Goal: Transaction & Acquisition: Register for event/course

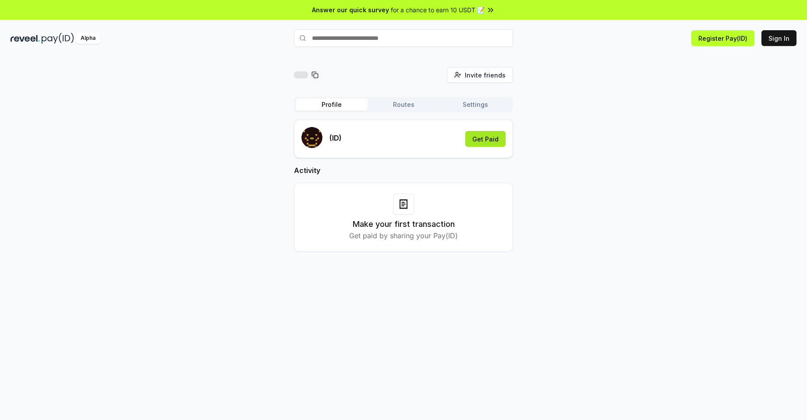
click at [481, 141] on button "Get Paid" at bounding box center [485, 139] width 40 height 16
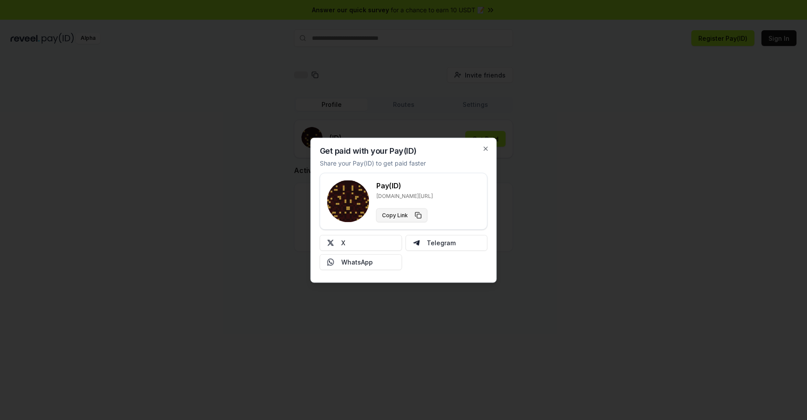
click at [404, 216] on button "Copy Link" at bounding box center [401, 215] width 51 height 14
click at [410, 195] on p "reveel.id/pay/" at bounding box center [404, 195] width 57 height 7
click at [488, 150] on icon "button" at bounding box center [485, 148] width 7 height 7
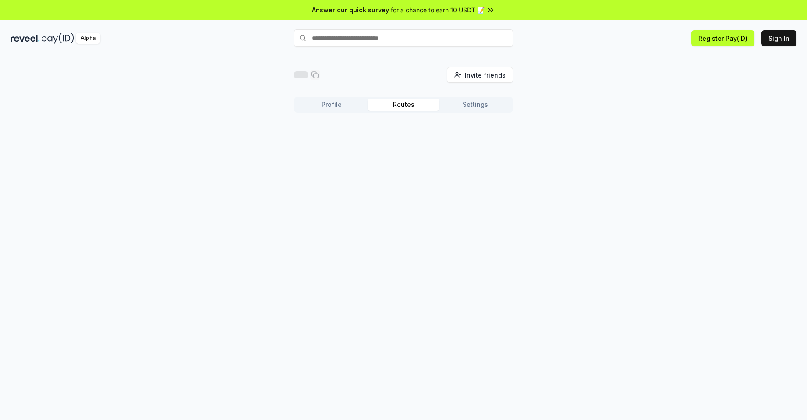
click at [397, 107] on button "Routes" at bounding box center [404, 105] width 72 height 12
click at [351, 108] on button "Profile" at bounding box center [332, 105] width 72 height 12
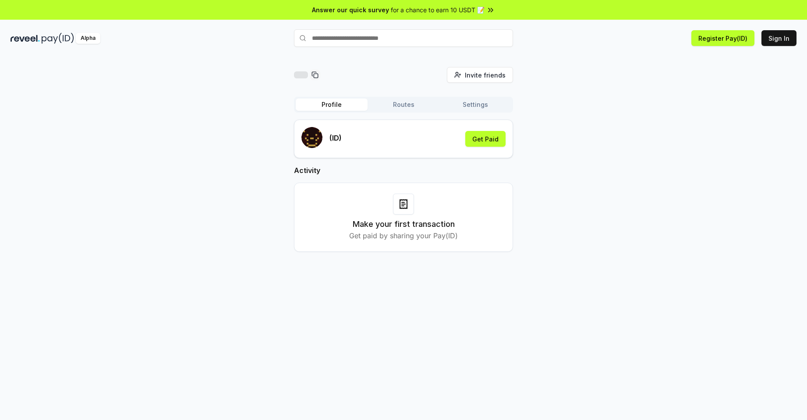
click at [403, 103] on button "Routes" at bounding box center [404, 105] width 72 height 12
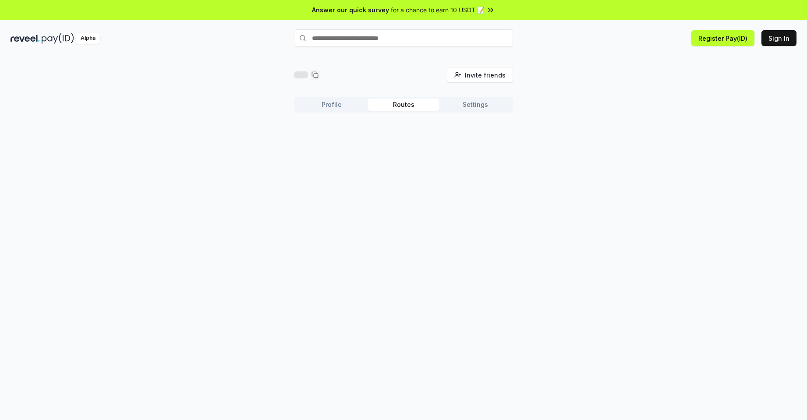
click at [495, 109] on button "Settings" at bounding box center [475, 105] width 72 height 12
click at [338, 106] on button "Profile" at bounding box center [332, 105] width 72 height 12
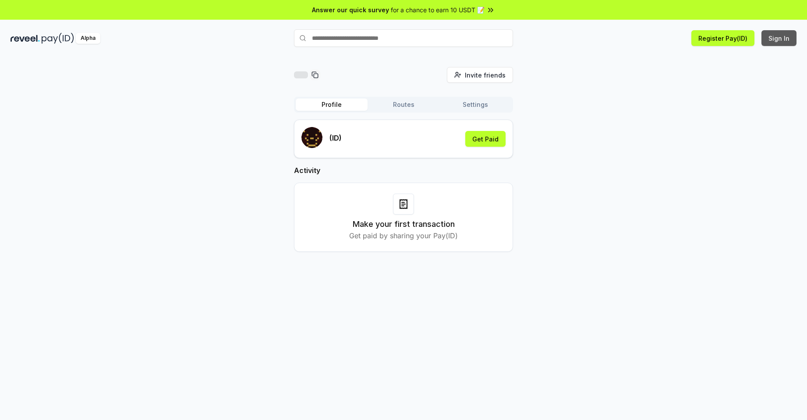
click at [777, 39] on button "Sign In" at bounding box center [778, 38] width 35 height 16
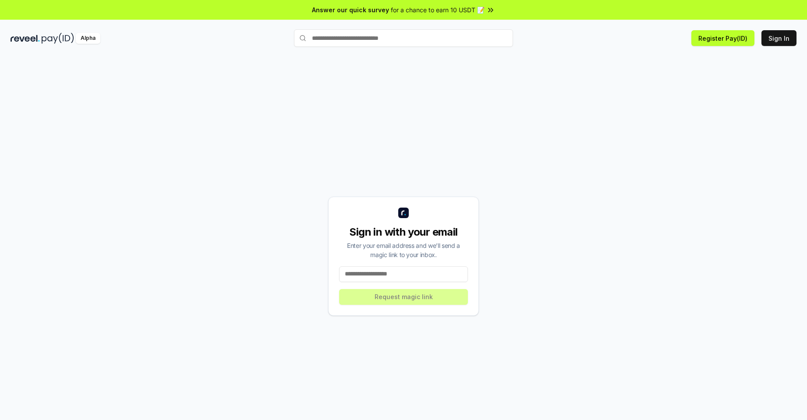
click at [377, 276] on input at bounding box center [403, 274] width 129 height 16
type input "**********"
click at [387, 301] on button "Request magic link" at bounding box center [403, 297] width 129 height 16
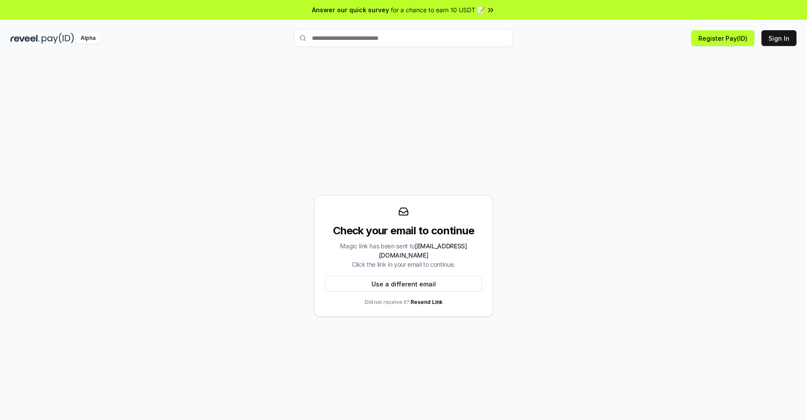
click at [440, 11] on span "for a chance to earn 10 USDT 📝" at bounding box center [438, 9] width 94 height 9
click at [377, 96] on div "Check your email to continue Magic link has been sent to npatuan89@gmail.com Cl…" at bounding box center [404, 256] width 786 height 378
click at [727, 35] on button "Register Pay(ID)" at bounding box center [722, 38] width 63 height 16
click at [780, 47] on div "Alpha Register Pay(ID) Connect your wallet to Register a Pay(ID) Sign In" at bounding box center [403, 38] width 807 height 23
click at [780, 39] on button "Sign In" at bounding box center [778, 38] width 35 height 16
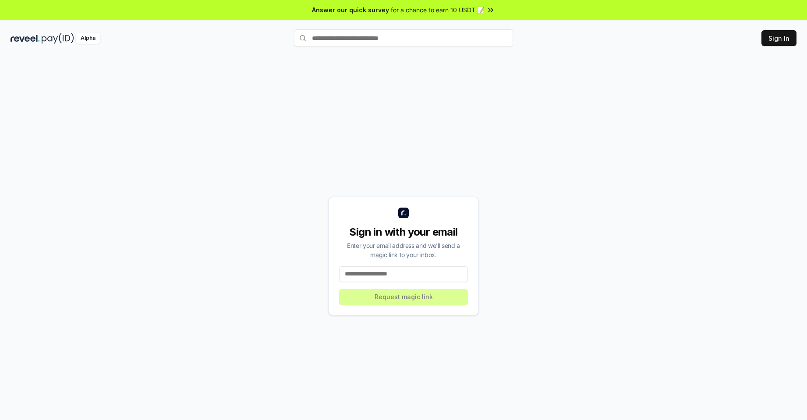
click at [400, 276] on input at bounding box center [403, 274] width 129 height 16
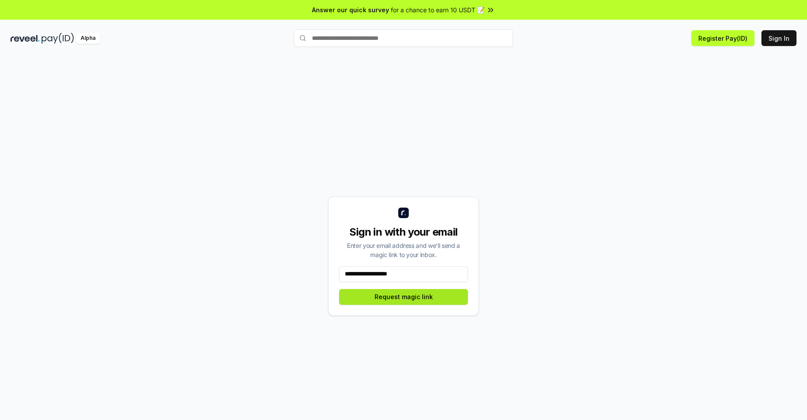
type input "**********"
click at [428, 300] on button "Request magic link" at bounding box center [403, 297] width 129 height 16
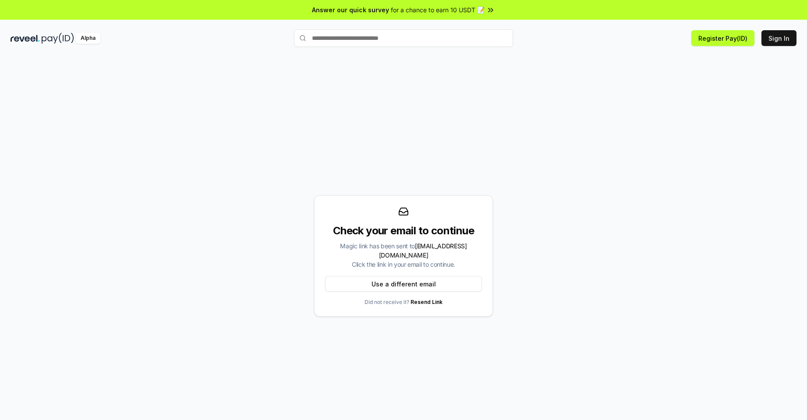
click at [440, 113] on div "Check your email to continue Magic link has been sent to [EMAIL_ADDRESS][DOMAIN…" at bounding box center [404, 256] width 786 height 378
click at [210, 137] on div "Check your email to continue Magic link has been sent to [EMAIL_ADDRESS][DOMAIN…" at bounding box center [404, 256] width 786 height 378
click at [250, 88] on div "Check your email to continue Magic link has been sent to [EMAIL_ADDRESS][DOMAIN…" at bounding box center [404, 256] width 786 height 378
click at [302, 87] on div "Check your email to continue Magic link has been sent to npatuan89@gmail.com Cl…" at bounding box center [404, 256] width 786 height 378
click at [338, 102] on div "Check your email to continue Magic link has been sent to npatuan89@gmail.com Cl…" at bounding box center [404, 256] width 786 height 378
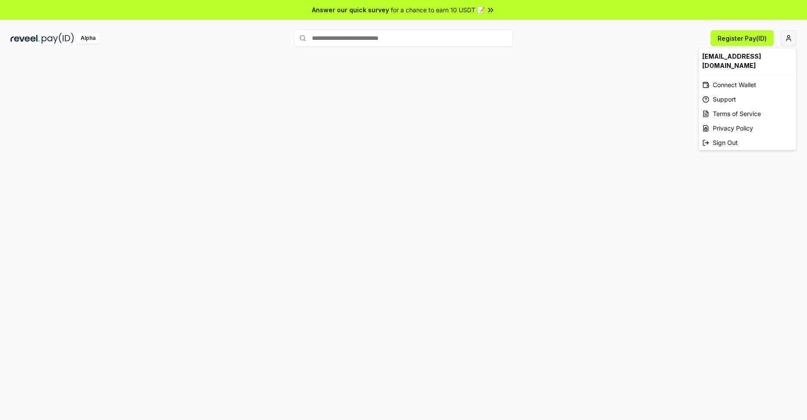
click at [787, 42] on html "Answer our quick survey for a chance to earn 10 USDT 📝 Alpha Register Pay(ID) […" at bounding box center [403, 210] width 807 height 420
click at [735, 78] on div "Connect Wallet" at bounding box center [747, 85] width 97 height 14
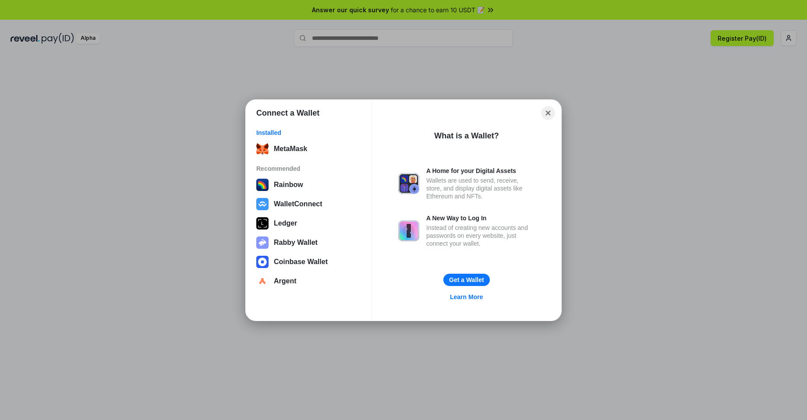
click at [551, 113] on button "Close" at bounding box center [548, 113] width 14 height 14
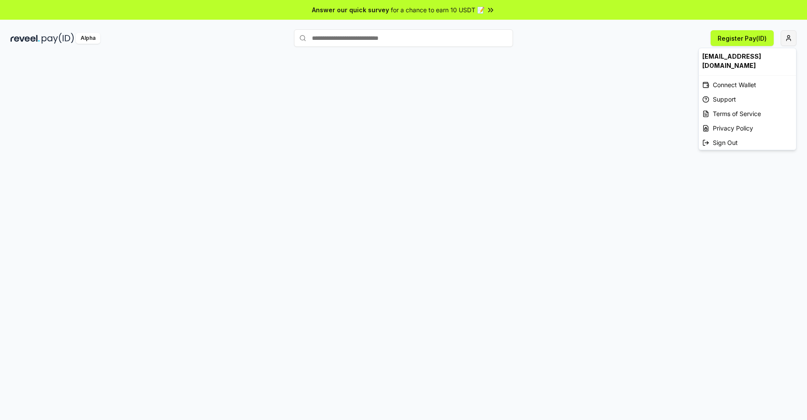
click at [786, 39] on html "Answer our quick survey for a chance to earn 10 USDT 📝 Alpha Register Pay(ID) […" at bounding box center [403, 210] width 807 height 420
click at [561, 45] on html "Answer our quick survey for a chance to earn 10 USDT 📝 Alpha Register Pay(ID) […" at bounding box center [403, 210] width 807 height 420
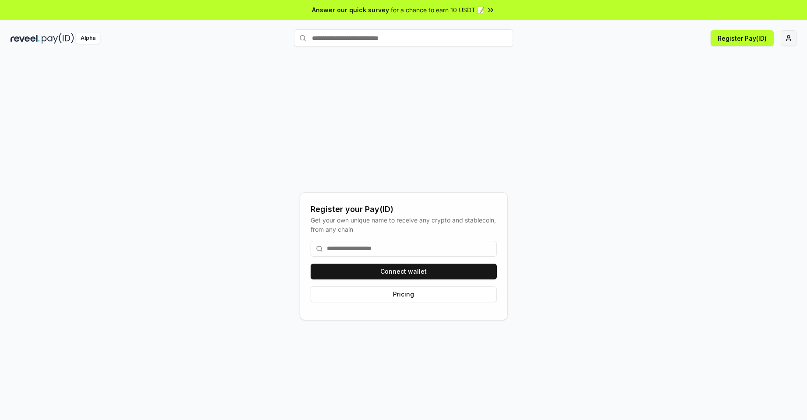
click at [791, 40] on html "Answer our quick survey for a chance to earn 10 USDT 📝 Alpha Register Pay(ID) R…" at bounding box center [403, 210] width 807 height 420
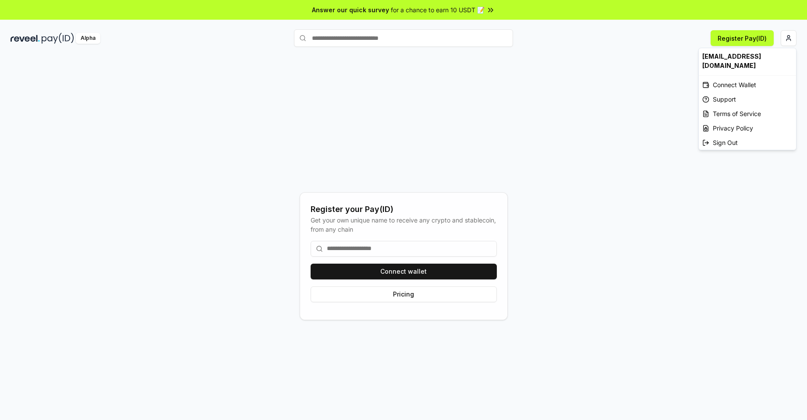
drag, startPoint x: 552, startPoint y: 138, endPoint x: 537, endPoint y: 117, distance: 26.0
click at [551, 138] on html "Answer our quick survey for a chance to earn 10 USDT 📝 Alpha Register Pay(ID) R…" at bounding box center [403, 210] width 807 height 420
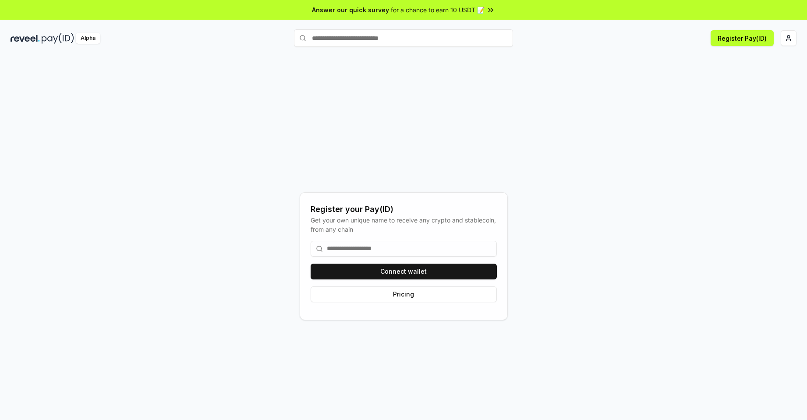
click at [373, 250] on input at bounding box center [404, 249] width 186 height 16
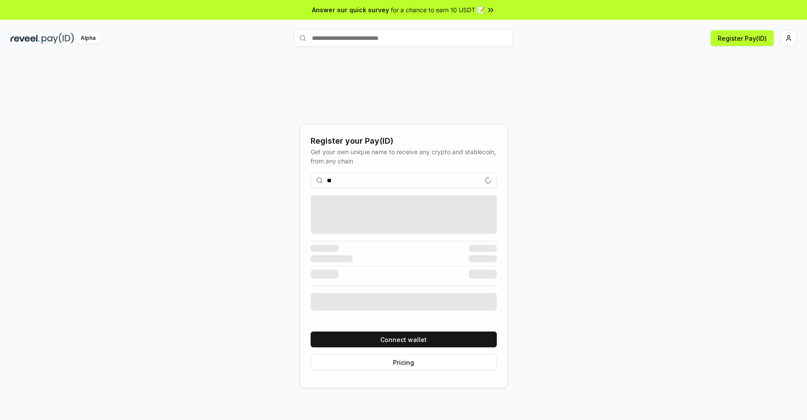
type input "*"
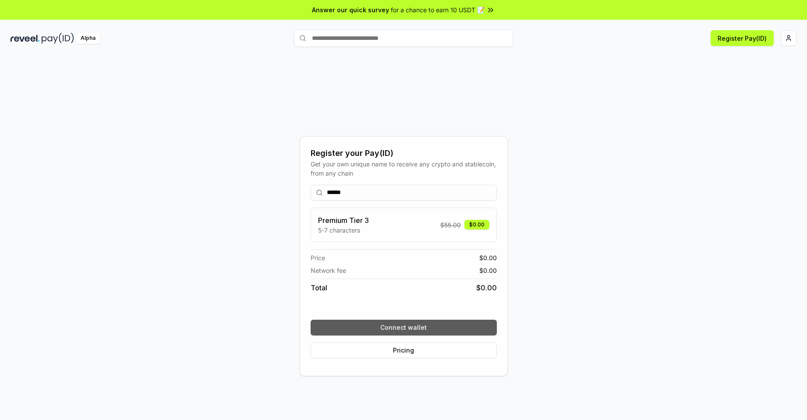
type input "******"
click at [368, 325] on button "Connect wallet" at bounding box center [404, 328] width 186 height 16
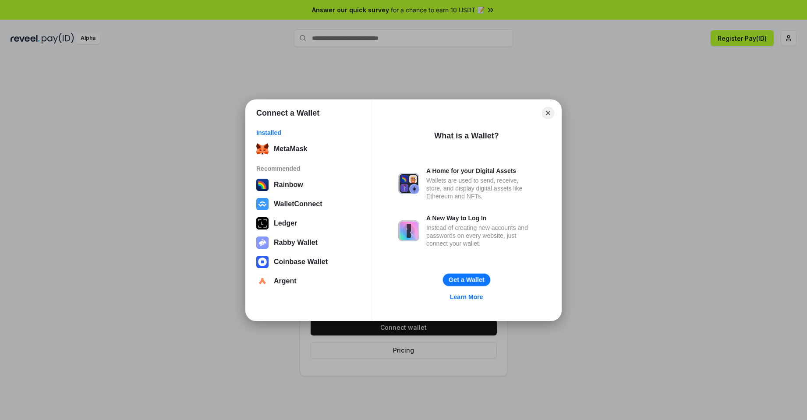
click at [471, 281] on button "Get a Wallet" at bounding box center [466, 279] width 47 height 13
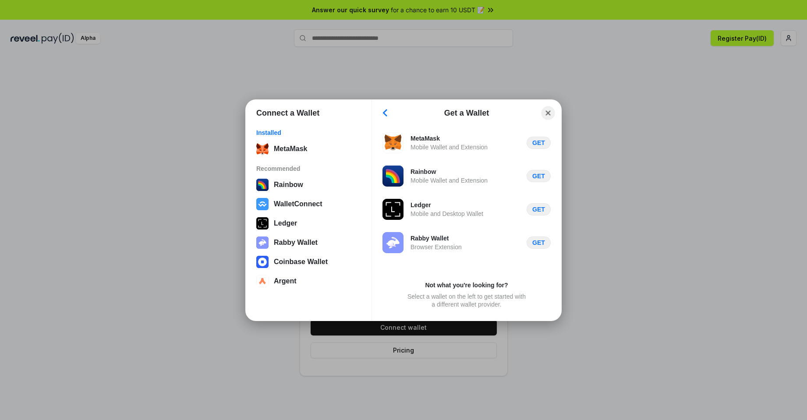
click at [546, 112] on button "Close" at bounding box center [548, 113] width 14 height 14
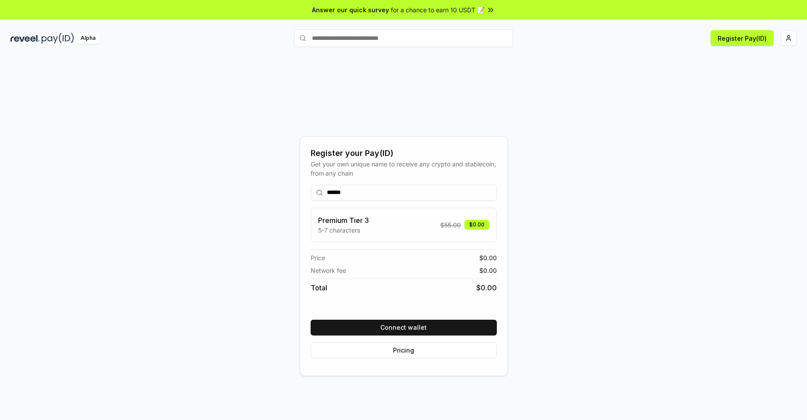
click at [435, 228] on div "Premium Tier 3 5-7 characters $ 55.00 $0.00" at bounding box center [403, 225] width 171 height 20
click at [424, 226] on div "Premium Tier 3 5-7 characters $ 55.00 $0.00" at bounding box center [403, 225] width 171 height 20
click at [391, 40] on input "text" at bounding box center [403, 38] width 219 height 18
click at [447, 330] on button "Connect wallet" at bounding box center [404, 328] width 186 height 16
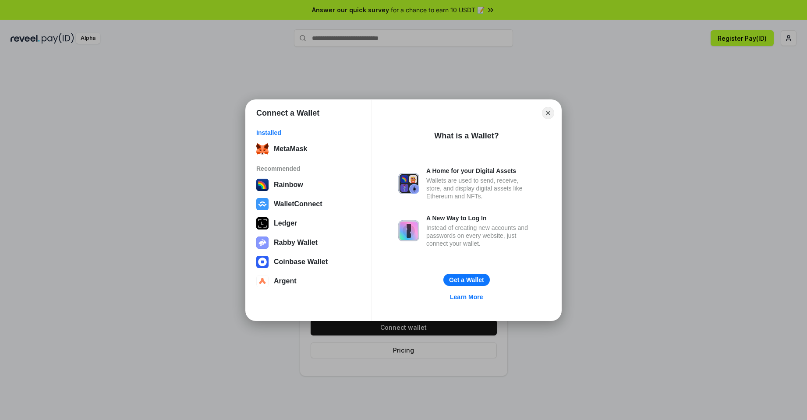
click at [541, 112] on div "Close" at bounding box center [466, 113] width 175 height 12
click at [549, 114] on button "Close" at bounding box center [548, 113] width 14 height 14
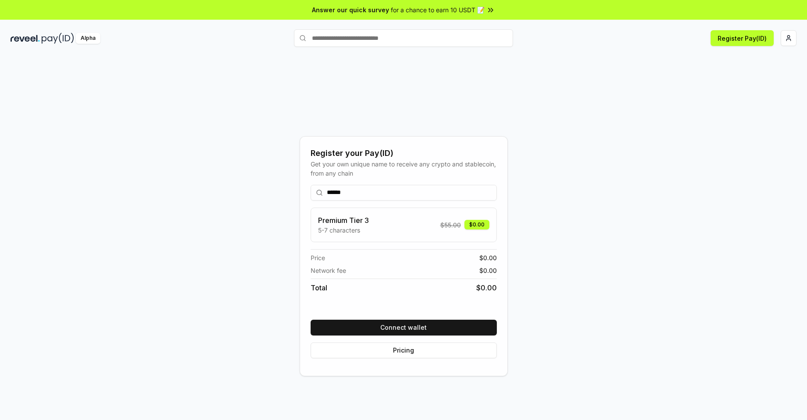
click at [400, 193] on input "******" at bounding box center [404, 193] width 186 height 16
click at [405, 355] on button "Pricing" at bounding box center [404, 351] width 186 height 16
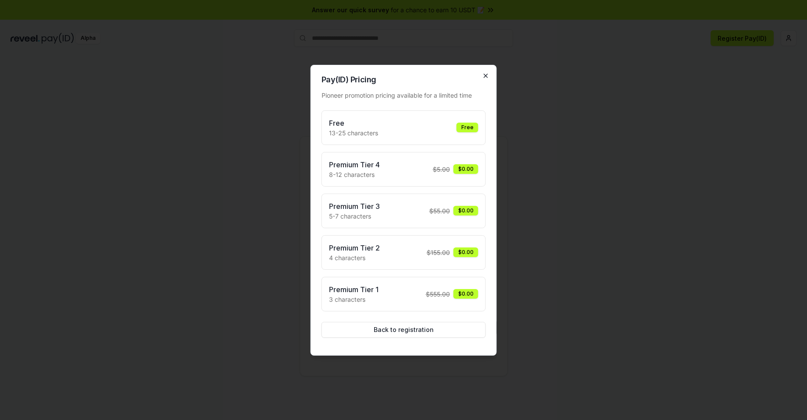
drag, startPoint x: 480, startPoint y: 80, endPoint x: 488, endPoint y: 79, distance: 7.9
click at [484, 80] on h2 "Pay(ID) Pricing" at bounding box center [404, 80] width 164 height 8
click at [488, 79] on icon "button" at bounding box center [485, 75] width 7 height 7
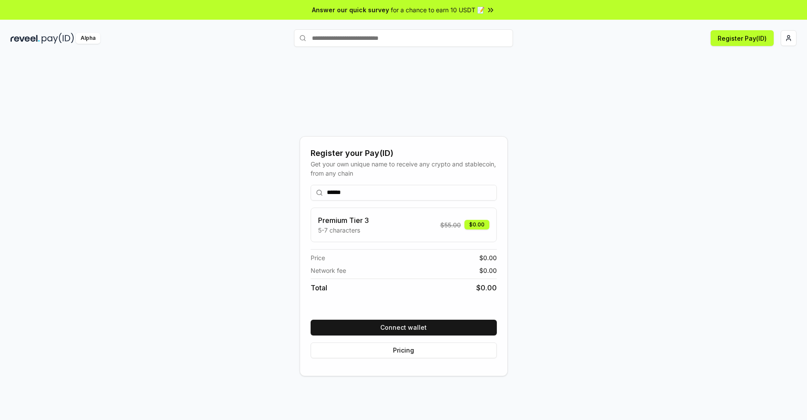
click at [369, 42] on input "text" at bounding box center [403, 38] width 219 height 18
click at [235, 103] on div "Register your Pay(ID) Get your own unique name to receive any crypto and stable…" at bounding box center [404, 256] width 786 height 378
click at [482, 101] on div "Register your Pay(ID) Get your own unique name to receive any crypto and stable…" at bounding box center [404, 256] width 786 height 378
click at [351, 196] on input "******" at bounding box center [404, 193] width 186 height 16
